Goal: Task Accomplishment & Management: Manage account settings

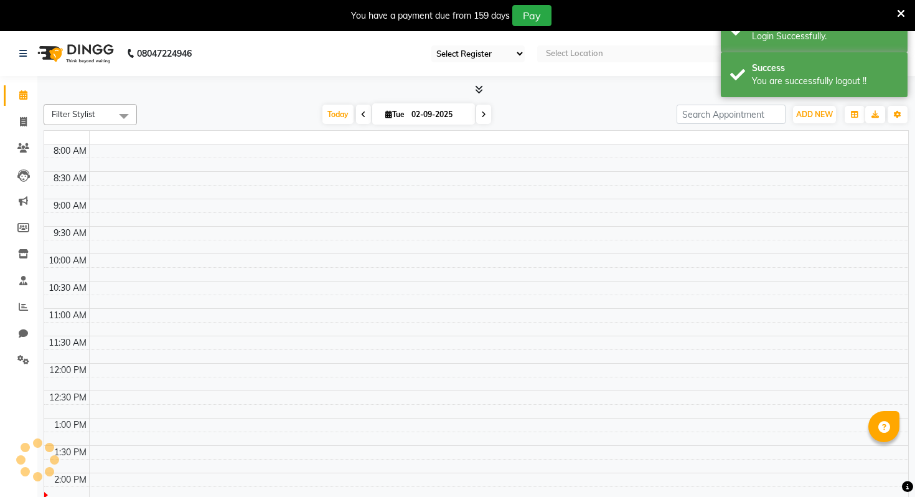
select select "en"
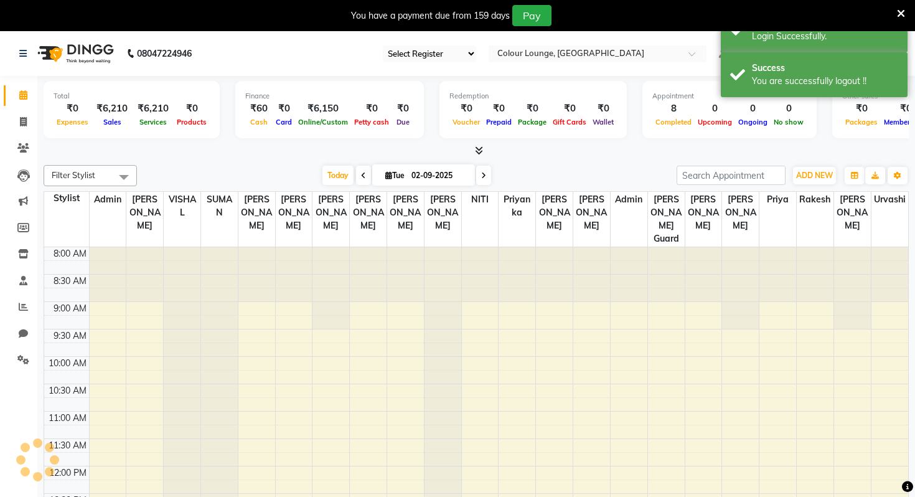
scroll to position [329, 0]
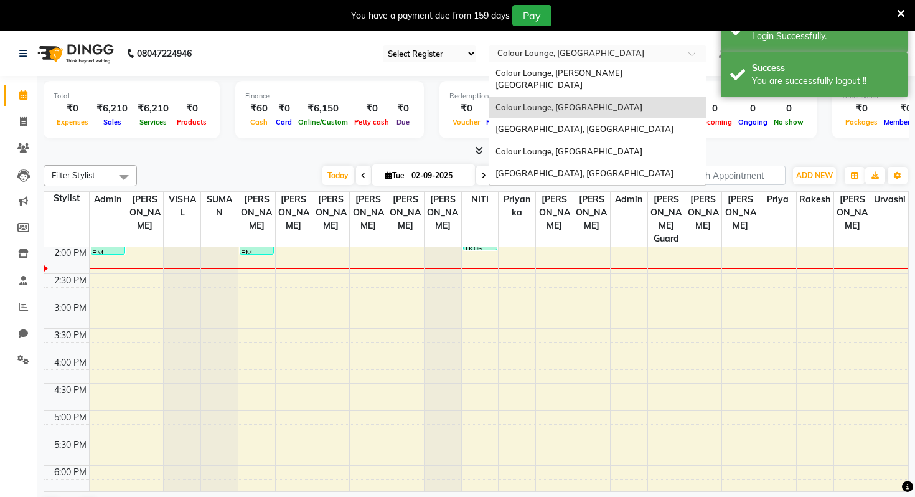
click at [573, 46] on div "Select Location × Colour Lounge, [GEOGRAPHIC_DATA]" at bounding box center [598, 53] width 218 height 17
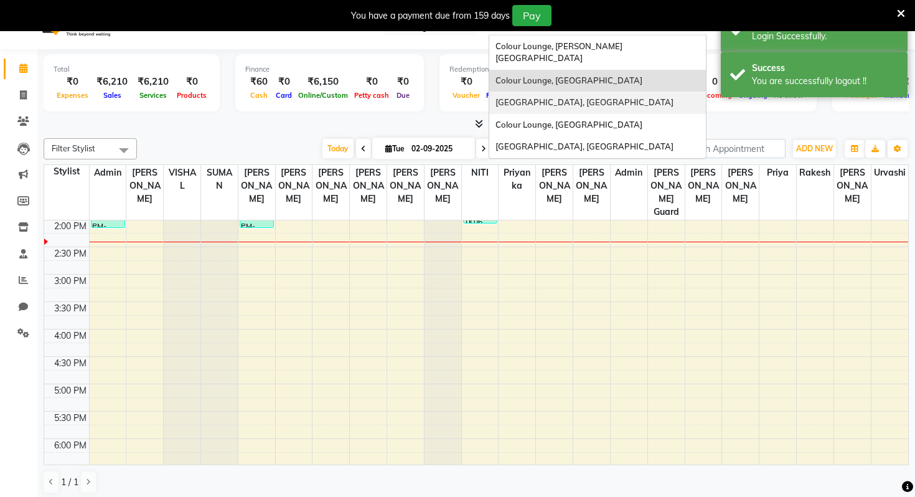
scroll to position [32, 0]
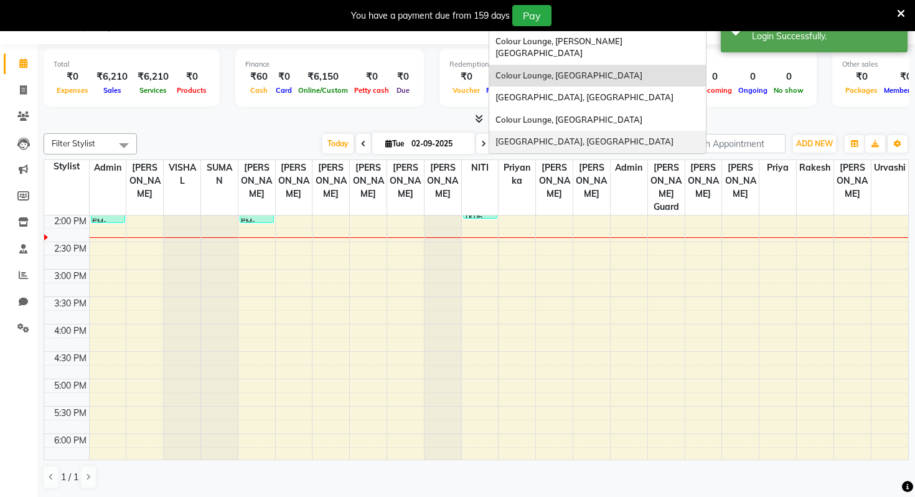
click at [592, 136] on span "[GEOGRAPHIC_DATA], [GEOGRAPHIC_DATA]" at bounding box center [584, 141] width 178 height 10
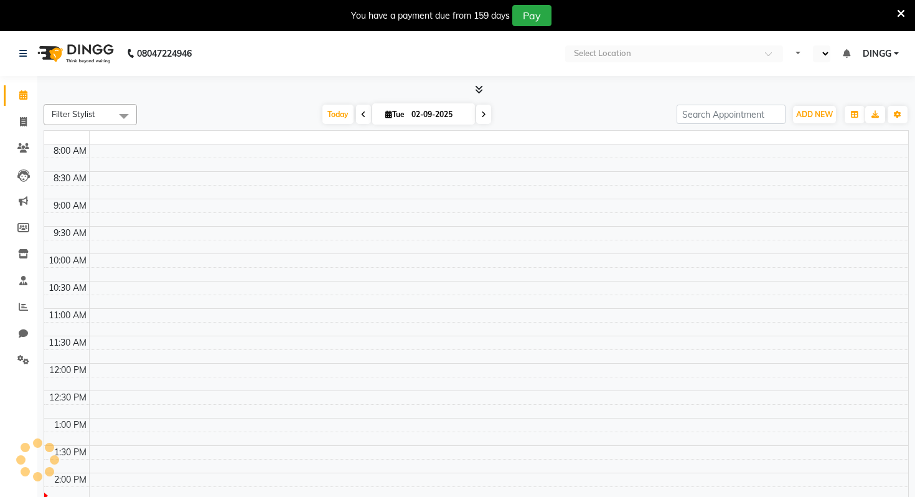
select select "en"
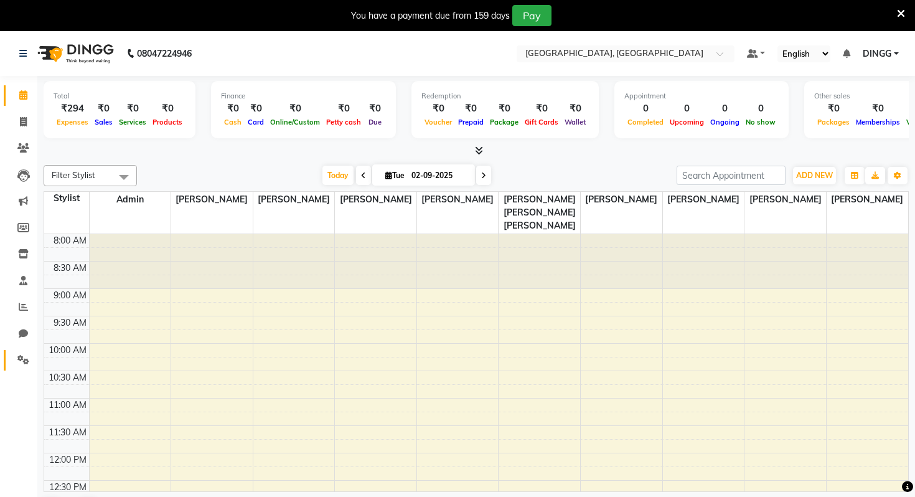
click at [26, 358] on icon at bounding box center [23, 359] width 12 height 9
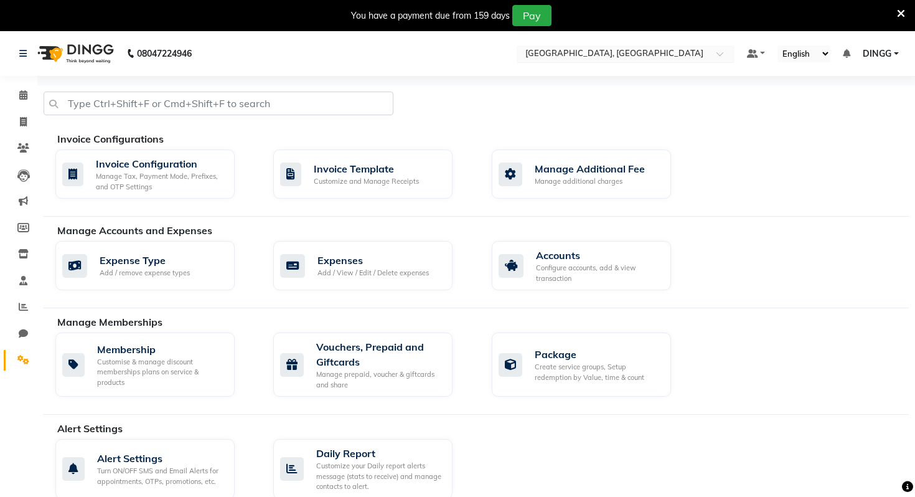
click at [550, 55] on input "text" at bounding box center [613, 55] width 180 height 12
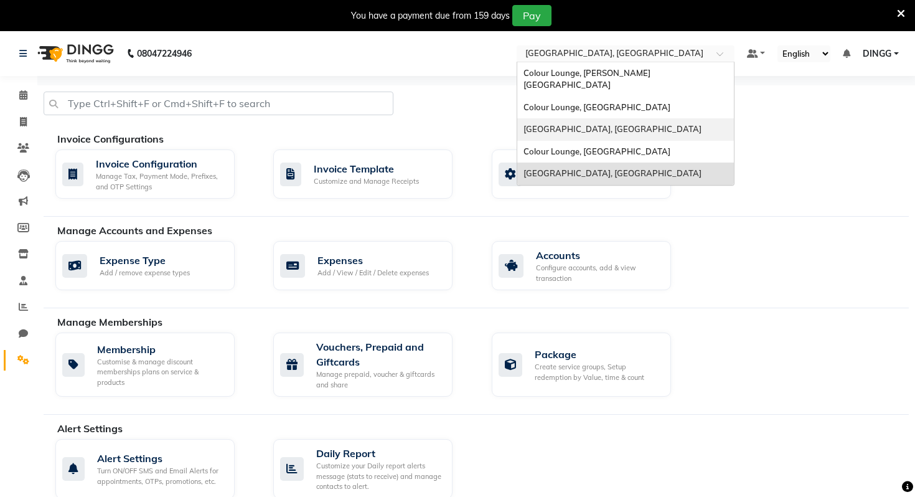
click at [762, 288] on div "Expense Type Add / remove expense types Expenses Add / View / Edit / Delete exp…" at bounding box center [482, 268] width 872 height 54
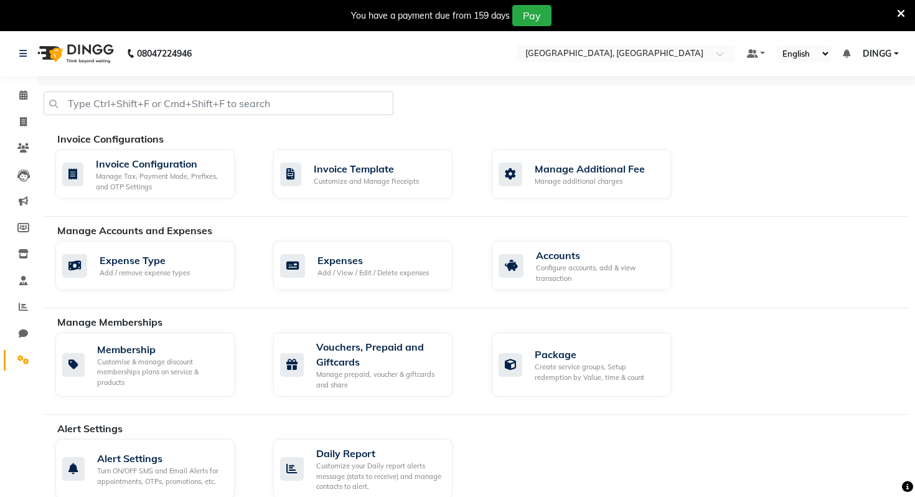
click at [889, 58] on span "DINGG" at bounding box center [877, 53] width 29 height 13
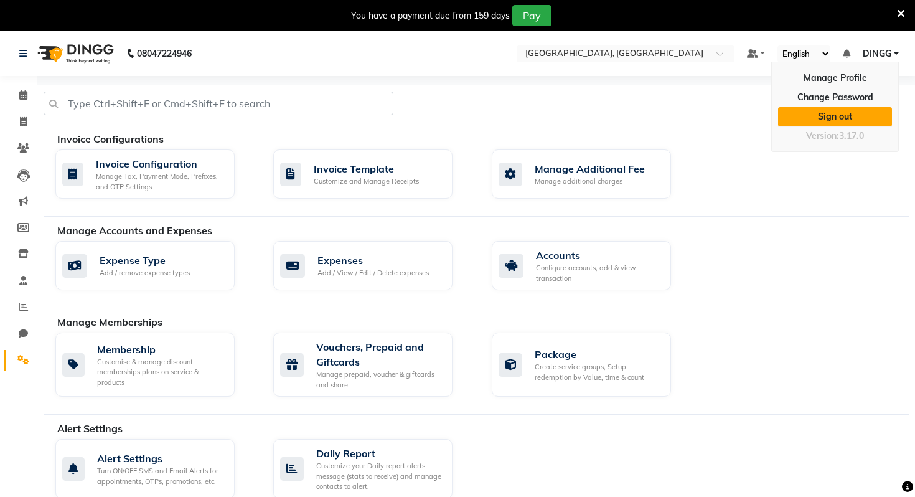
click at [809, 124] on link "Sign out" at bounding box center [835, 116] width 114 height 19
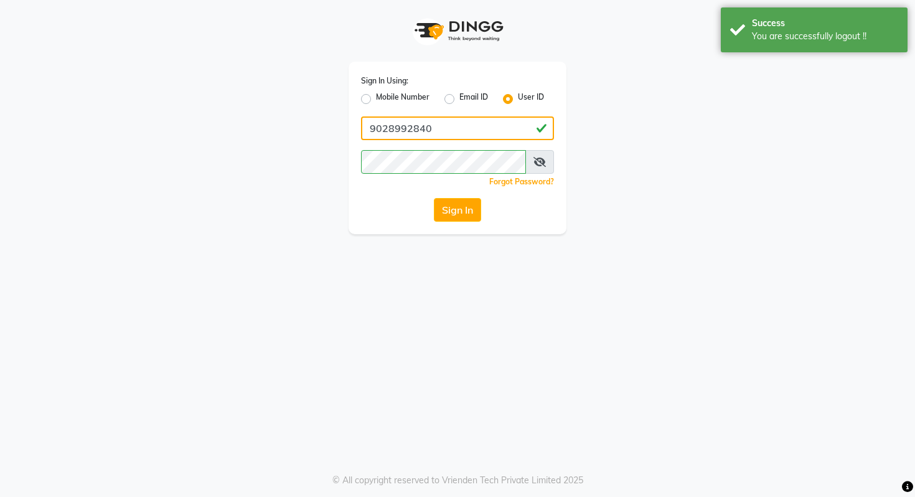
click at [413, 126] on input "9028992840" at bounding box center [457, 128] width 193 height 24
paste input "colourlounge"
type input "colourlounge"
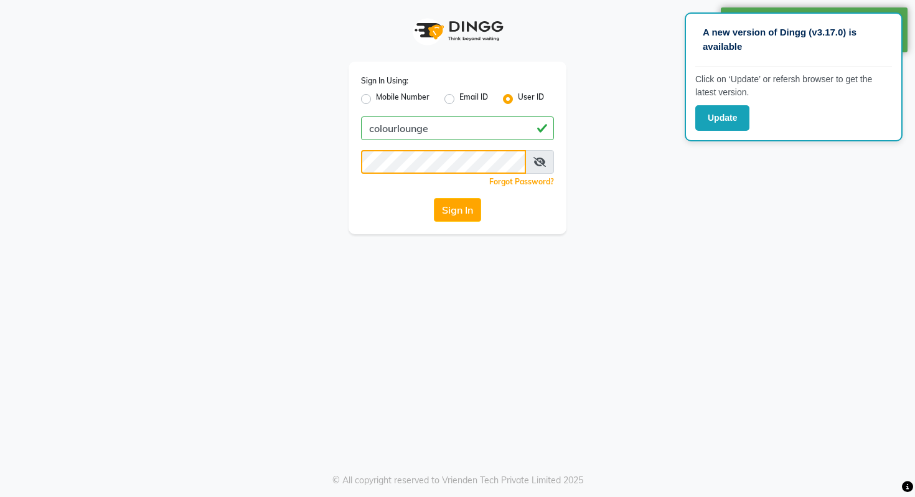
click at [434, 198] on button "Sign In" at bounding box center [457, 210] width 47 height 24
